Goal: Task Accomplishment & Management: Complete application form

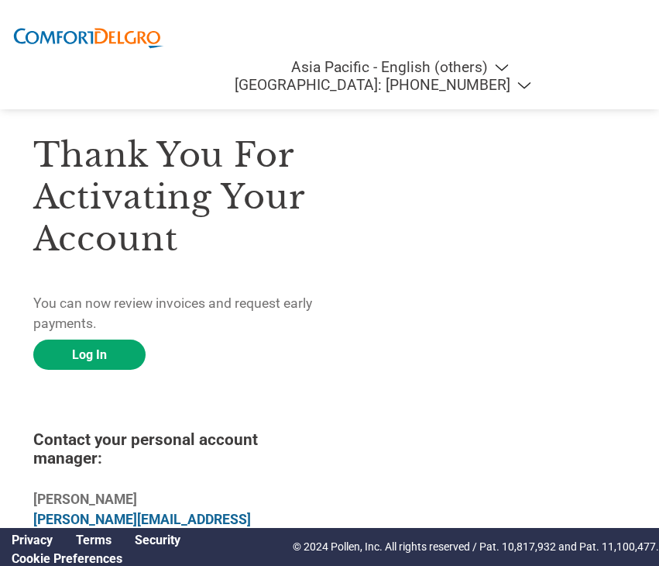
select select "en-AP"
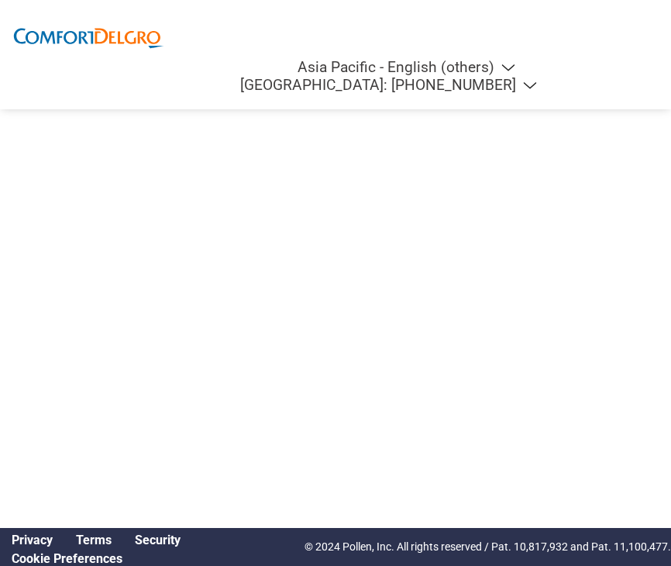
select select "en-AP"
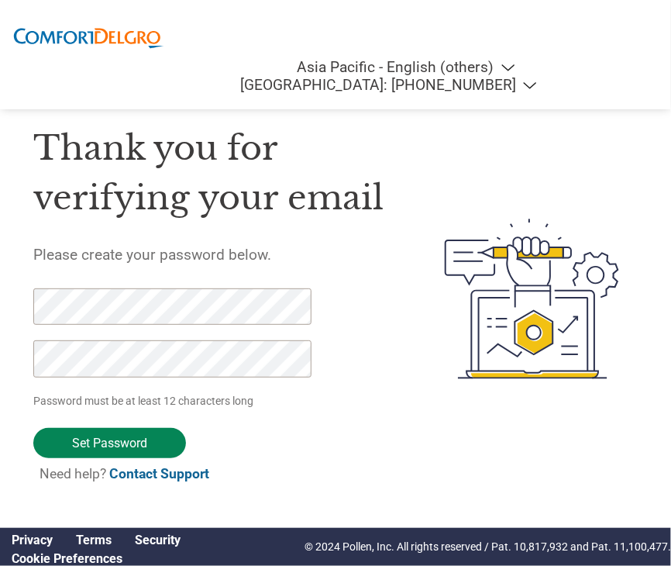
click at [110, 446] on input "Set Password" at bounding box center [109, 443] width 153 height 30
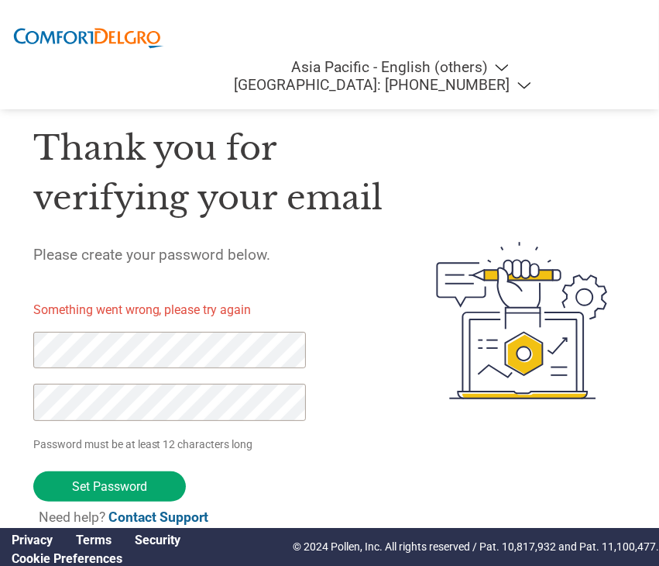
click at [0, 354] on div "Thank you for verifying your email Please create your password below. Something…" at bounding box center [329, 320] width 659 height 439
click at [0, 399] on div "Thank you for verifying your email Please create your password below. Something…" at bounding box center [329, 320] width 659 height 439
click at [316, 472] on form "Something went wrong, please try again Password must be at least 12 characters …" at bounding box center [175, 414] width 285 height 252
click at [126, 491] on input "Set Password" at bounding box center [109, 486] width 153 height 30
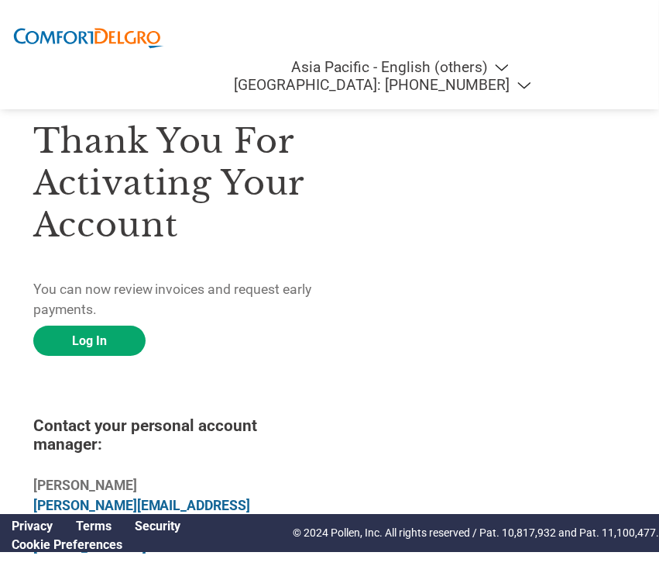
scroll to position [19, 0]
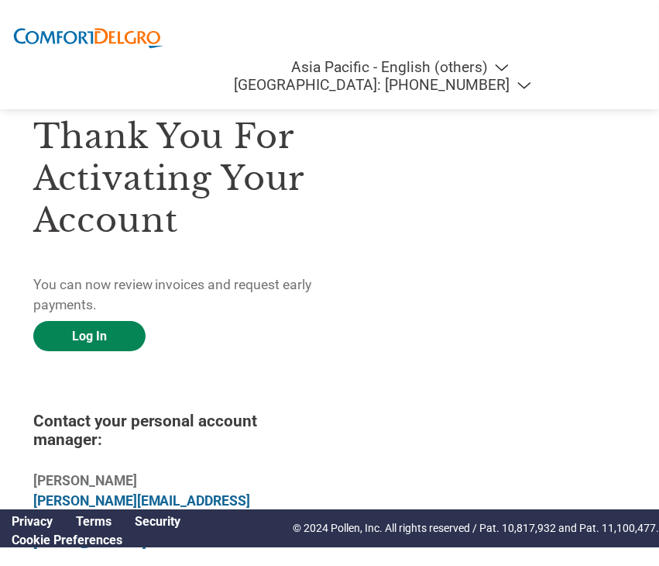
click at [95, 336] on link "Log In" at bounding box center [89, 336] width 112 height 30
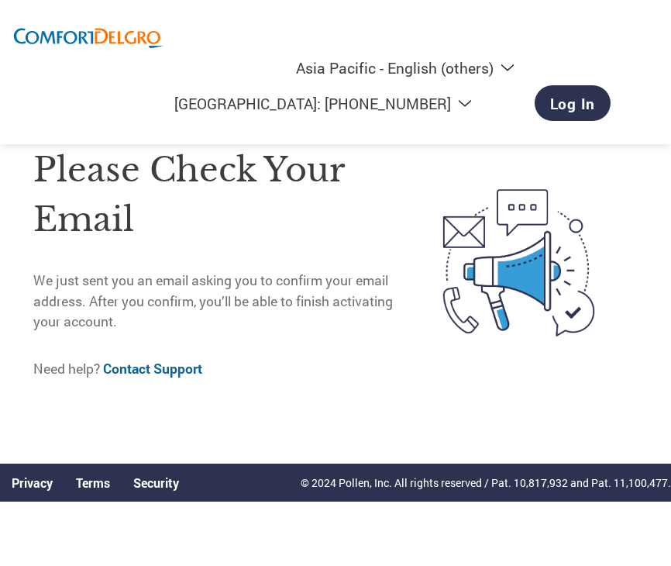
select select "en-AP"
